Goal: Information Seeking & Learning: Check status

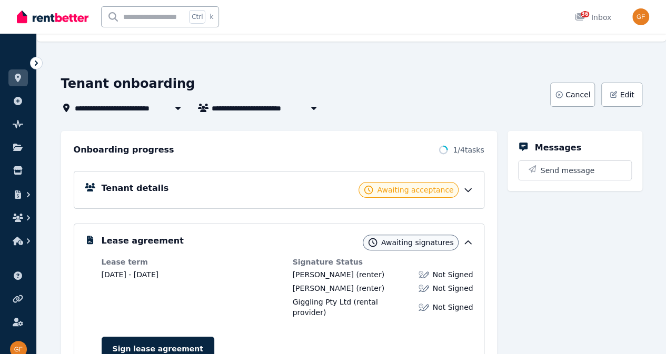
scroll to position [22, 0]
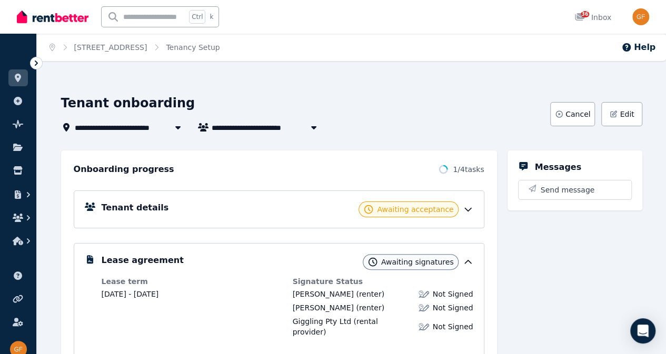
click at [558, 165] on h5 "Messages" at bounding box center [558, 167] width 46 height 13
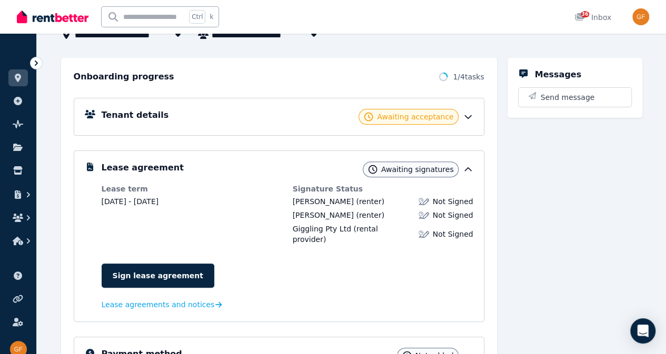
scroll to position [105, 0]
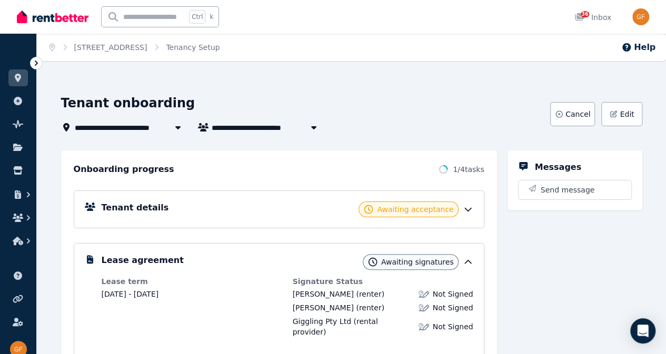
click at [421, 70] on div "**********" at bounding box center [333, 177] width 666 height 354
click at [21, 72] on link at bounding box center [17, 77] width 19 height 17
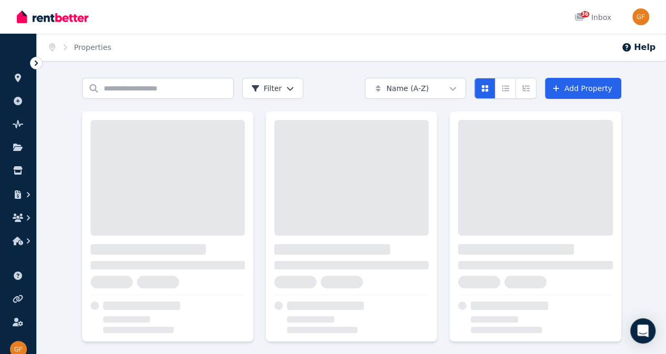
click at [21, 72] on link at bounding box center [17, 77] width 19 height 17
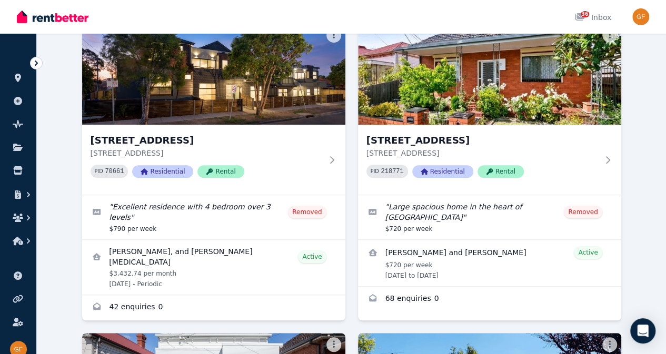
scroll to position [387, 0]
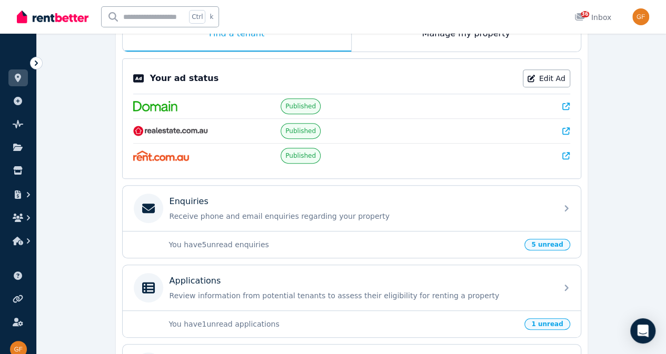
scroll to position [204, 0]
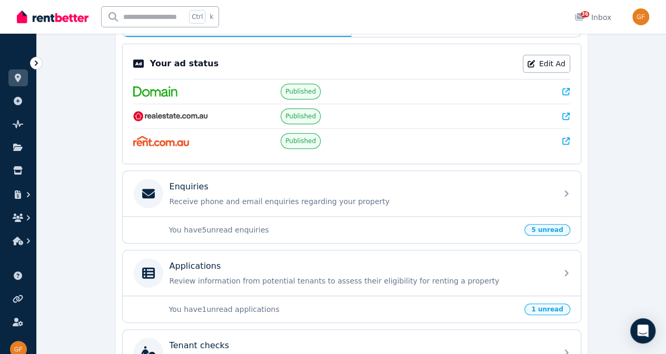
click at [368, 265] on div "Applications" at bounding box center [359, 266] width 381 height 13
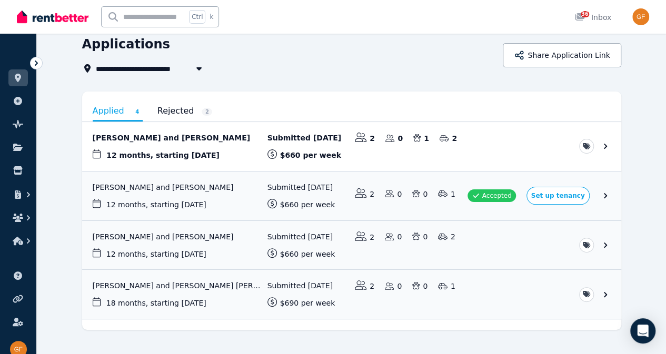
scroll to position [44, 0]
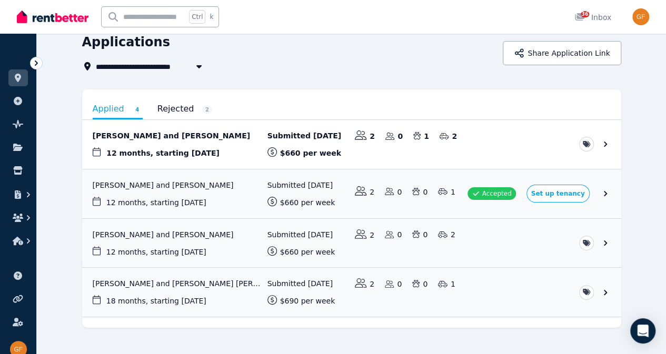
click at [292, 246] on link "View application: Brenna Curtain and Nathan Spencer" at bounding box center [351, 243] width 539 height 49
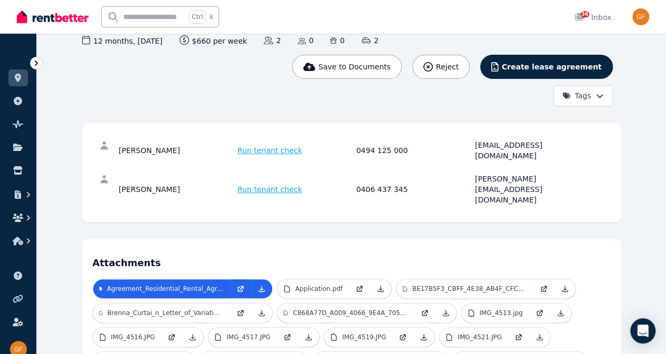
scroll to position [105, 0]
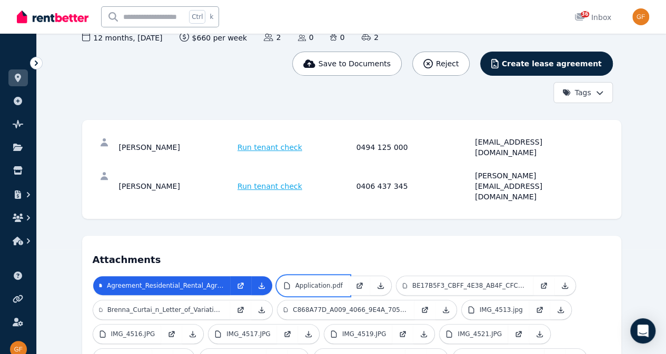
click at [291, 276] on link "Application.pdf" at bounding box center [313, 285] width 72 height 19
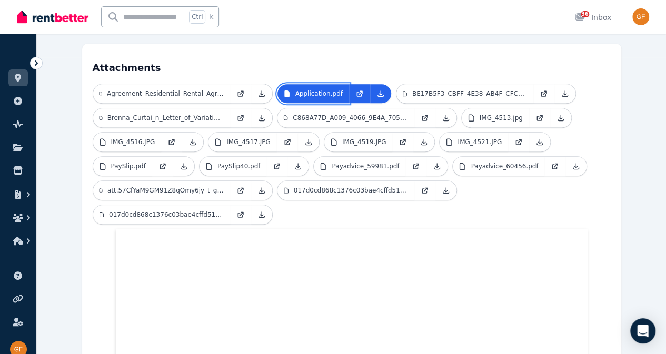
scroll to position [113, 0]
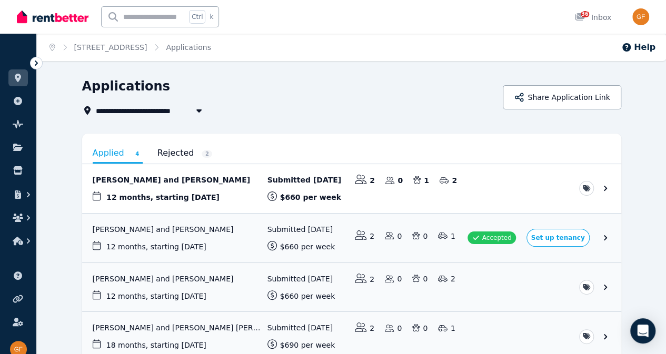
click at [265, 185] on link "View application: Alexander Mirabella and Casey Alexander" at bounding box center [351, 188] width 539 height 49
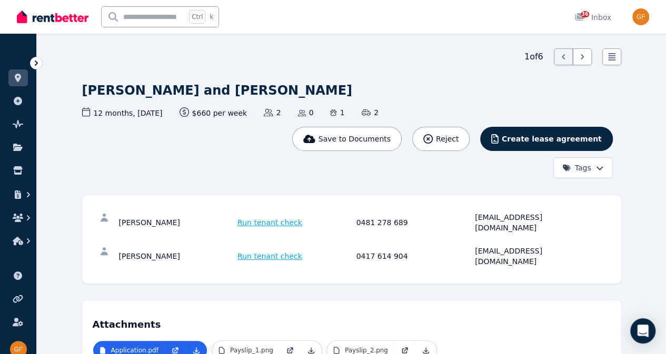
scroll to position [31, 0]
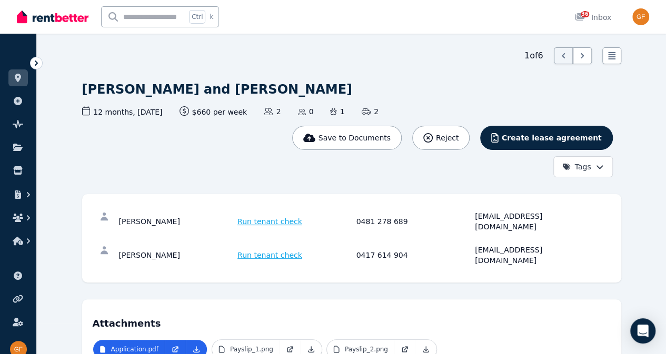
click at [329, 58] on div "1 of 6 List view" at bounding box center [351, 55] width 539 height 17
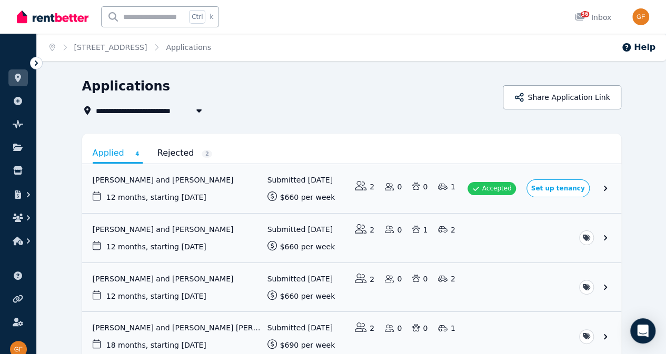
click at [319, 275] on link "View application: Brenna Curtain and Nathan Spencer" at bounding box center [351, 287] width 539 height 49
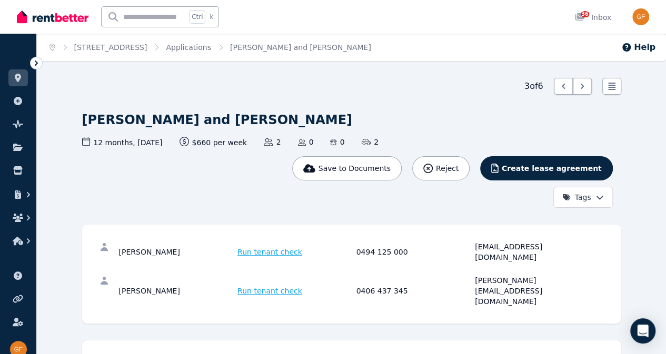
click at [345, 79] on div "3 of 6 List view" at bounding box center [351, 86] width 539 height 17
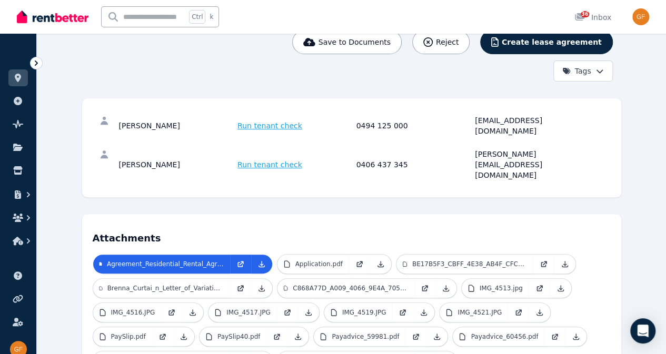
scroll to position [203, 0]
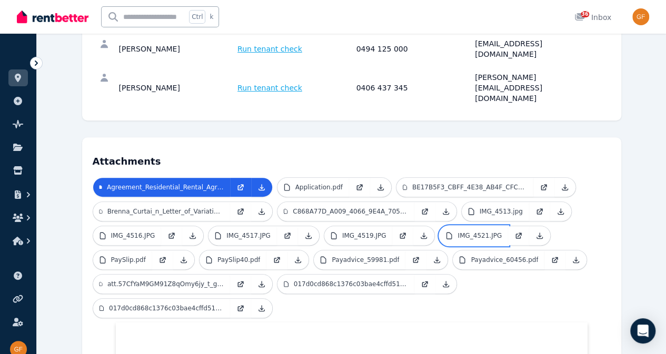
click at [457, 231] on p "IMG_4521.JPG" at bounding box center [479, 235] width 44 height 8
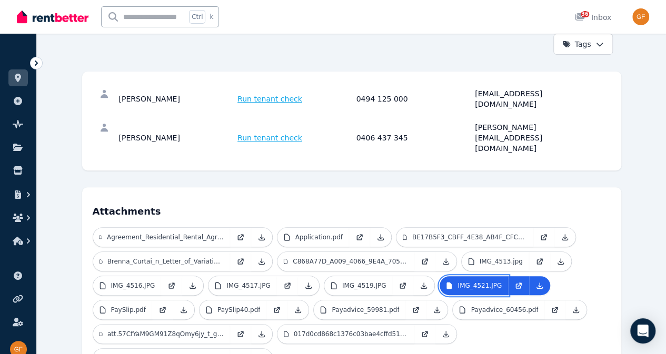
scroll to position [156, 0]
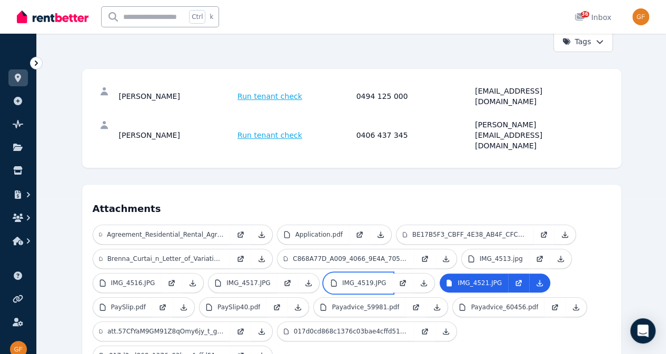
click at [342, 279] on p "IMG_4519.JPG" at bounding box center [364, 283] width 44 height 8
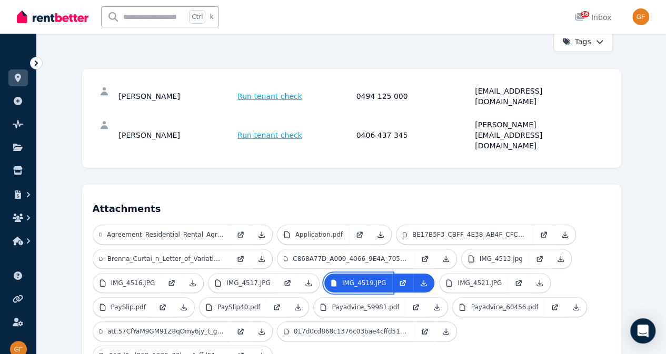
click at [342, 279] on p "IMG_4519.JPG" at bounding box center [364, 283] width 44 height 8
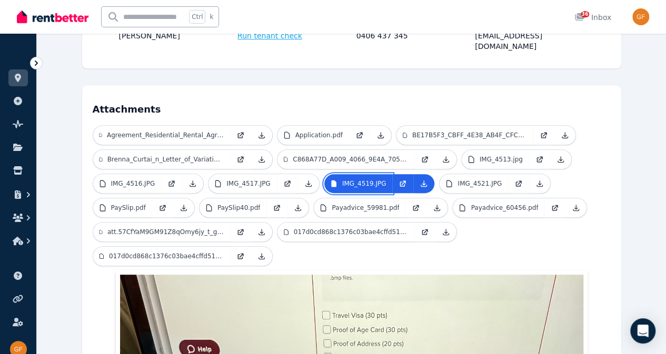
scroll to position [254, 0]
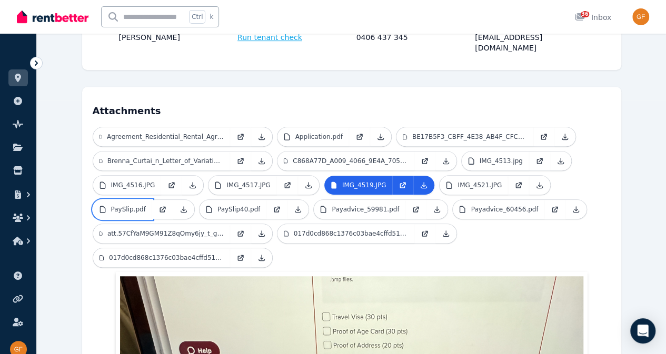
click at [146, 205] on p "PaySlip.pdf" at bounding box center [128, 209] width 35 height 8
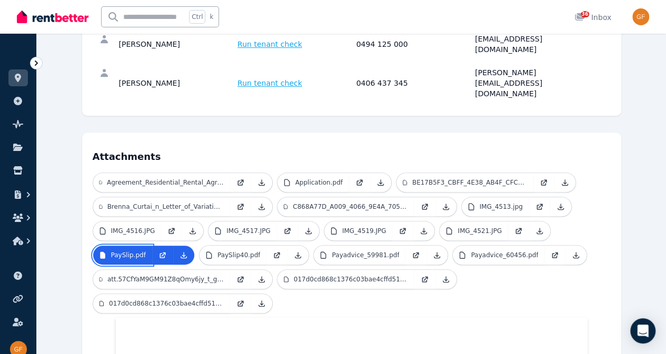
scroll to position [211, 0]
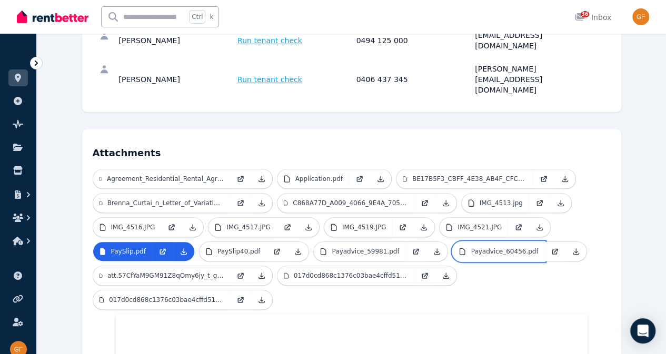
click at [470, 247] on p "Payadvice_60456.pdf" at bounding box center [503, 251] width 67 height 8
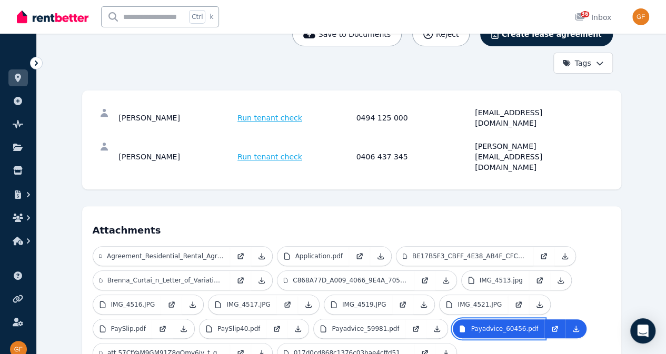
scroll to position [0, 0]
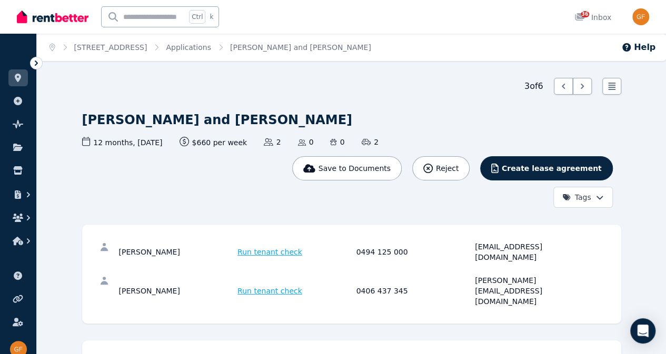
click at [211, 45] on link "Applications" at bounding box center [188, 47] width 45 height 8
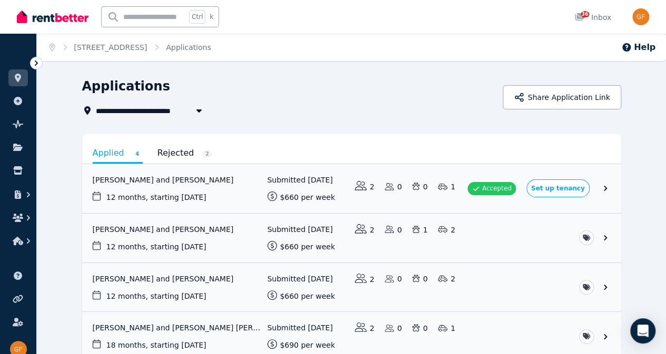
click at [412, 185] on link "View application: Salma Young and Ziwei Fang" at bounding box center [351, 188] width 539 height 49
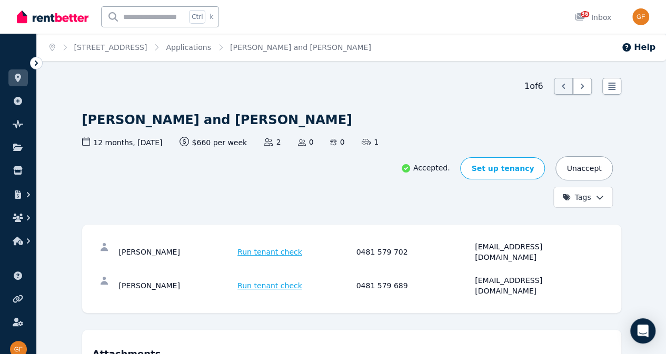
click at [22, 77] on icon at bounding box center [18, 78] width 11 height 8
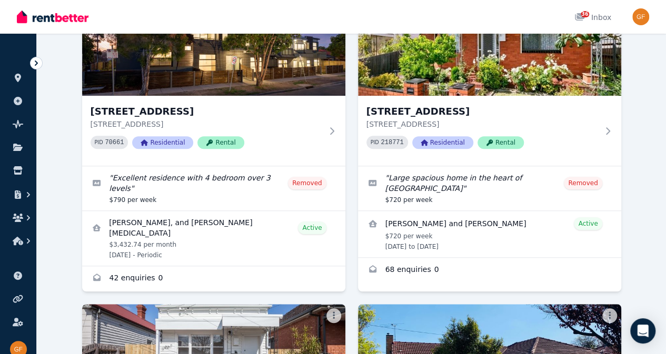
scroll to position [419, 0]
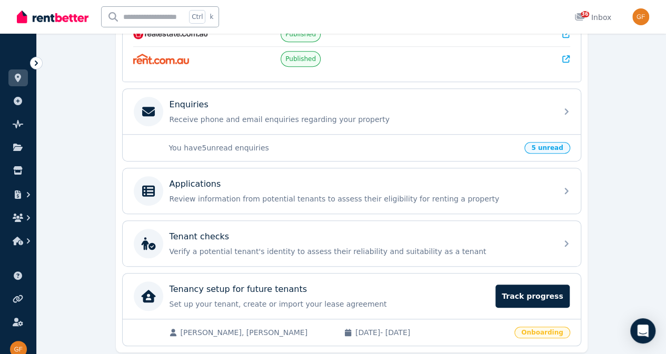
scroll to position [287, 0]
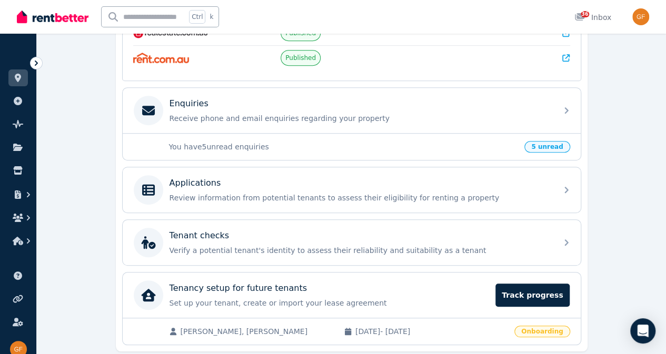
click at [545, 284] on span "Track progress" at bounding box center [532, 295] width 74 height 23
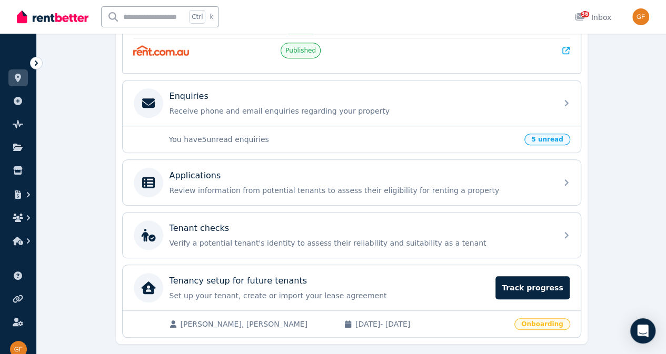
scroll to position [290, 0]
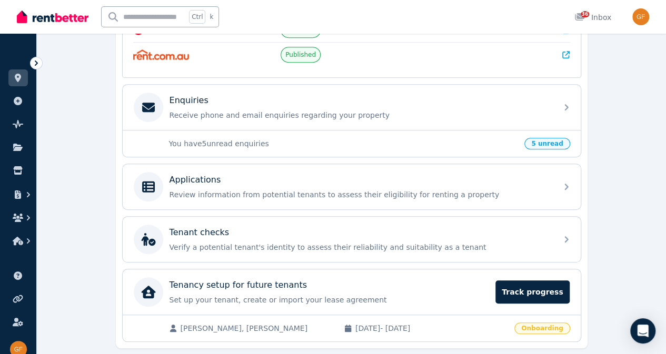
click at [394, 183] on div "Applications Review information from potential tenants to assess their eligibil…" at bounding box center [359, 187] width 381 height 26
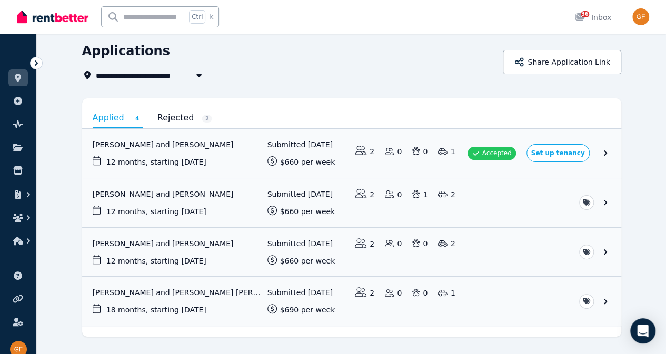
scroll to position [42, 0]
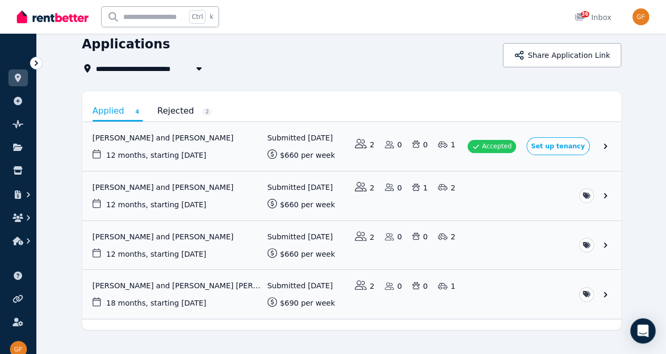
click at [590, 254] on link "View application: Brenna Curtain and Nathan Spencer" at bounding box center [351, 245] width 539 height 49
